Goal: Information Seeking & Learning: Learn about a topic

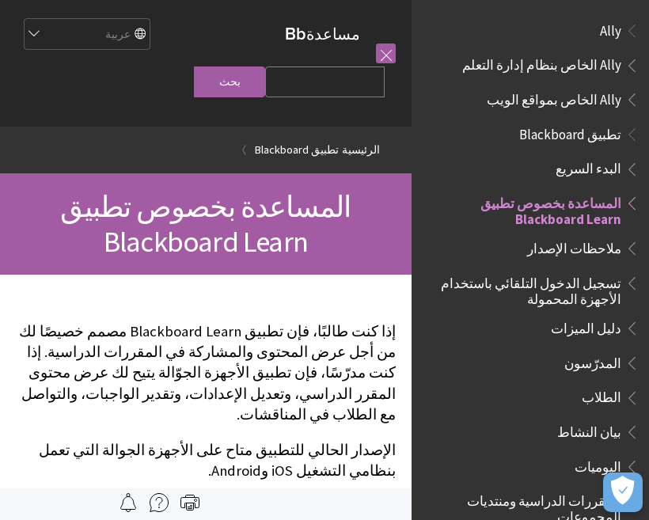
scroll to position [164, 0]
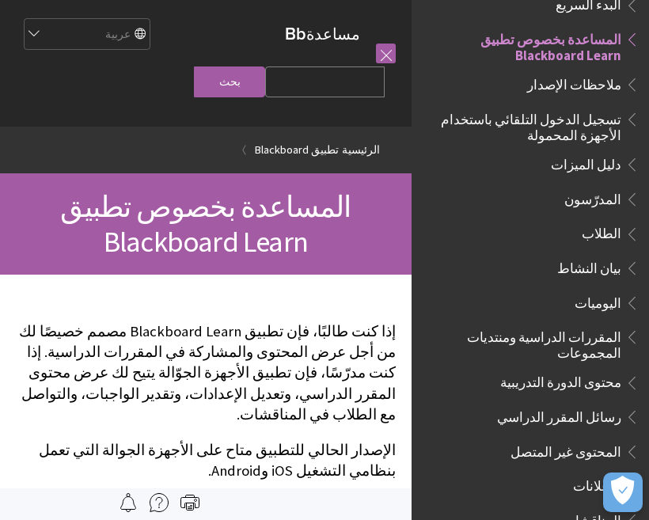
click at [602, 122] on span "تسجيل الدخول التلقائي باستخدام الأجهزة المحمولة" at bounding box center [526, 124] width 191 height 37
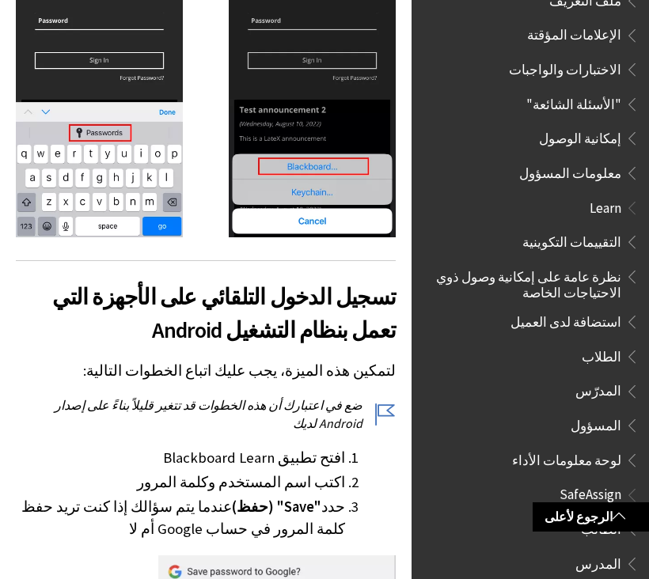
scroll to position [822, 0]
click at [600, 517] on span "الطالب" at bounding box center [601, 527] width 40 height 21
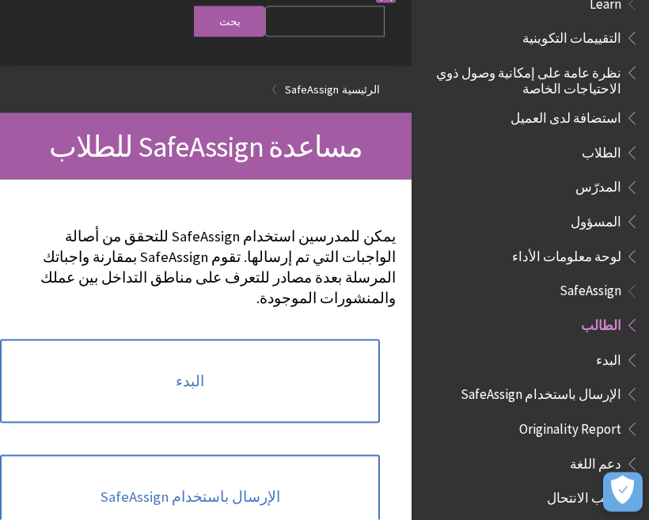
scroll to position [59, 0]
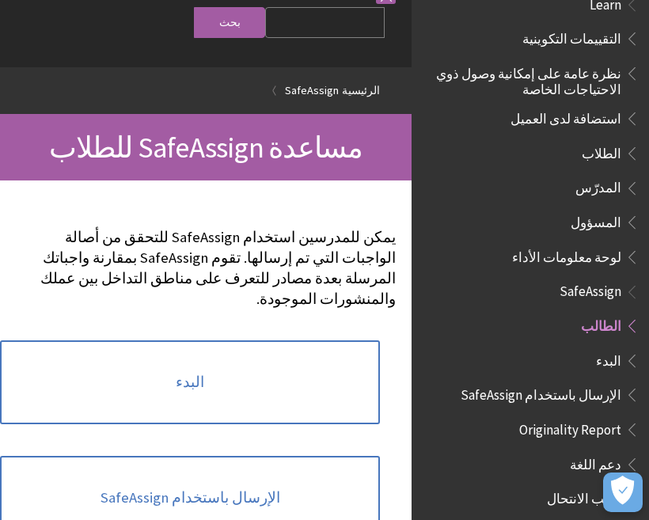
click at [314, 366] on link "البدء" at bounding box center [190, 382] width 380 height 84
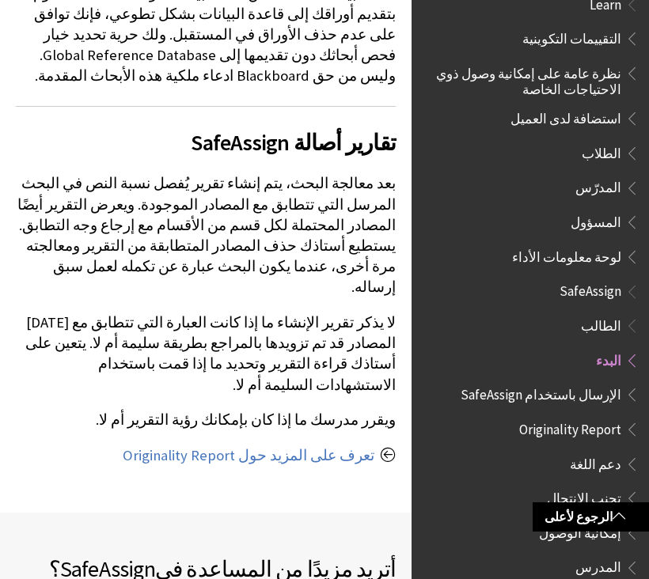
scroll to position [1130, 0]
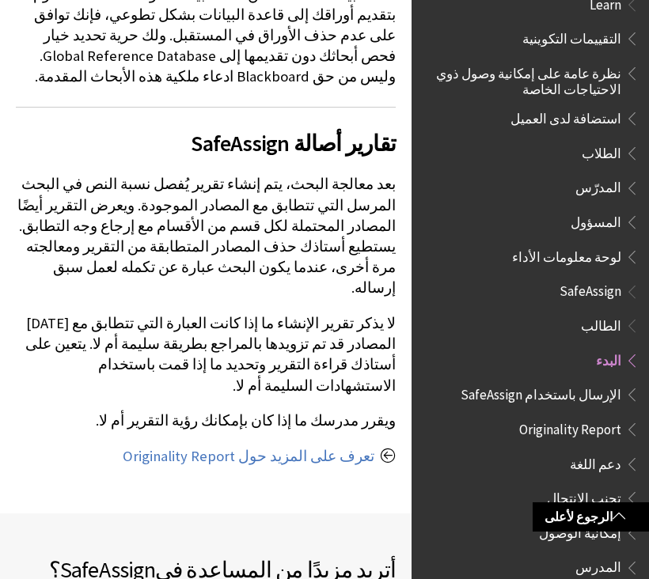
click at [347, 447] on link "تعرف على المزيد حول Originality Report" at bounding box center [249, 456] width 252 height 19
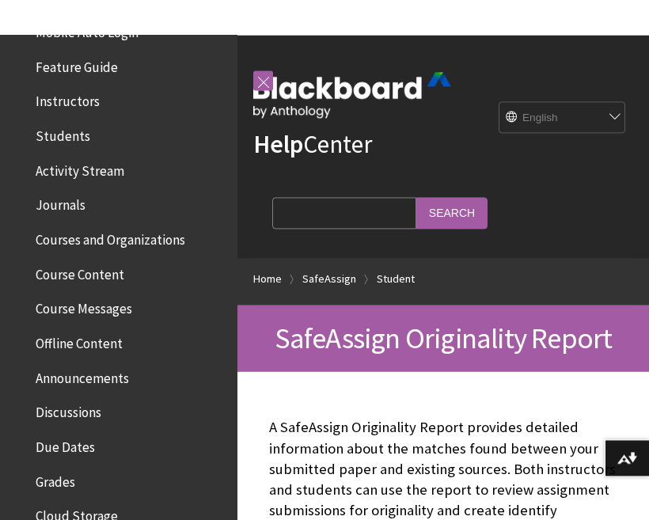
scroll to position [309, 0]
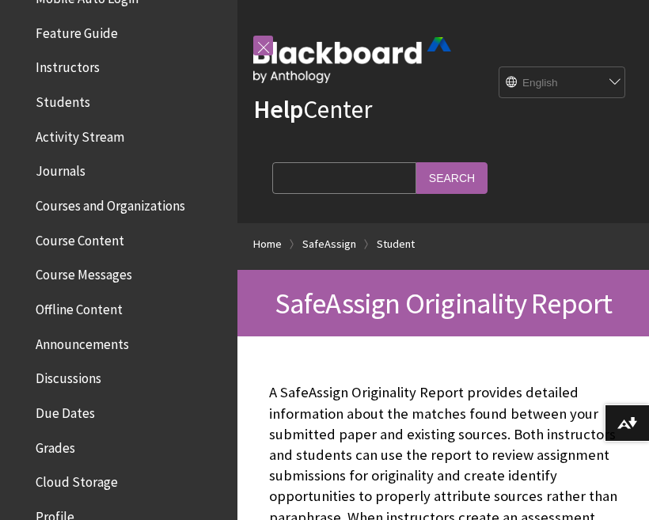
click at [519, 90] on select "English عربية Català Cymraeg Deutsch Español Suomi Français עברית Italiano 日本語 …" at bounding box center [563, 83] width 127 height 32
select select "/ar-sa/SafeAssign/Student/Originality_Report"
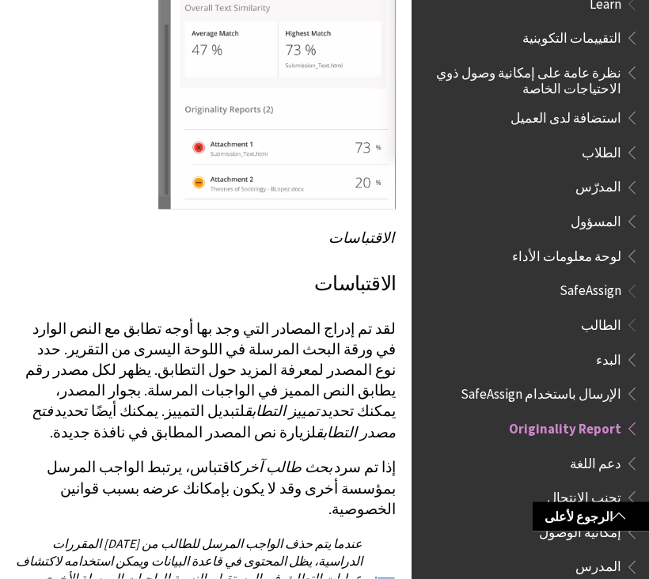
scroll to position [3300, 0]
